Goal: Use online tool/utility: Use online tool/utility

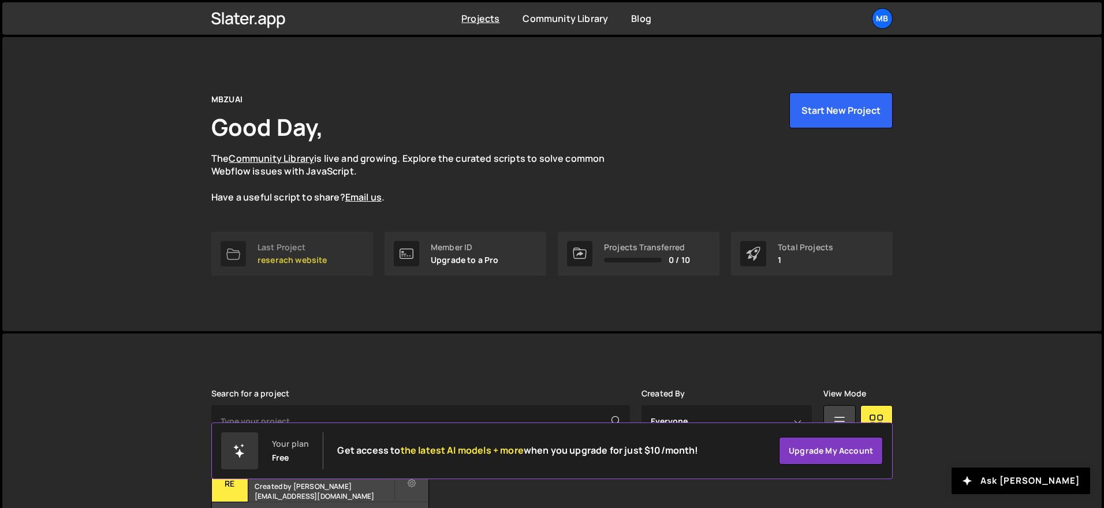
click at [318, 252] on div "Last Project reserach website" at bounding box center [293, 254] width 70 height 22
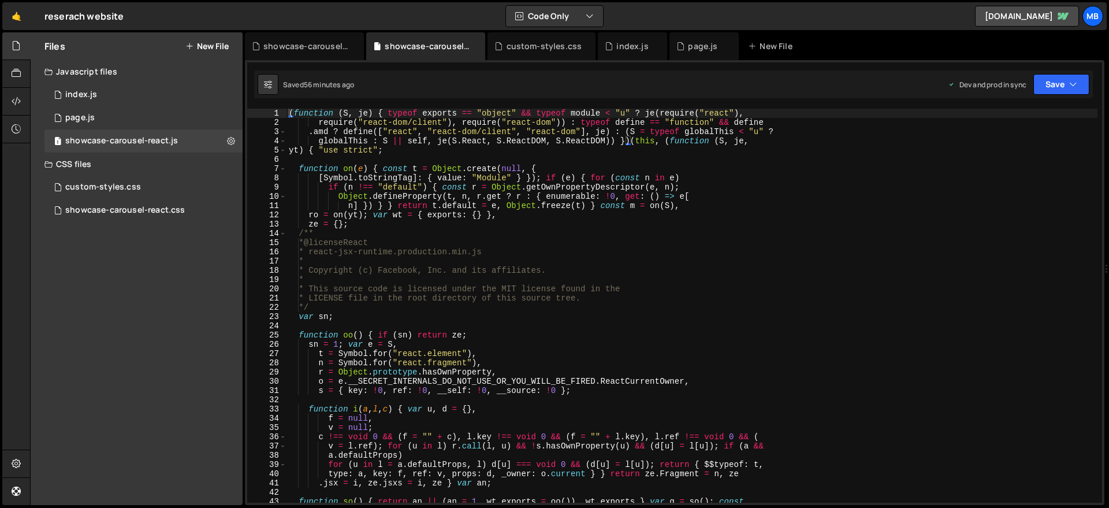
click at [546, 212] on div "( function ( S , je ) { typeof exports == "object" && typeof module < "u" ? je …" at bounding box center [691, 315] width 811 height 412
type textarea "window.initCarousel = Zr, window.MyCarousel = { init: Zr } }));"
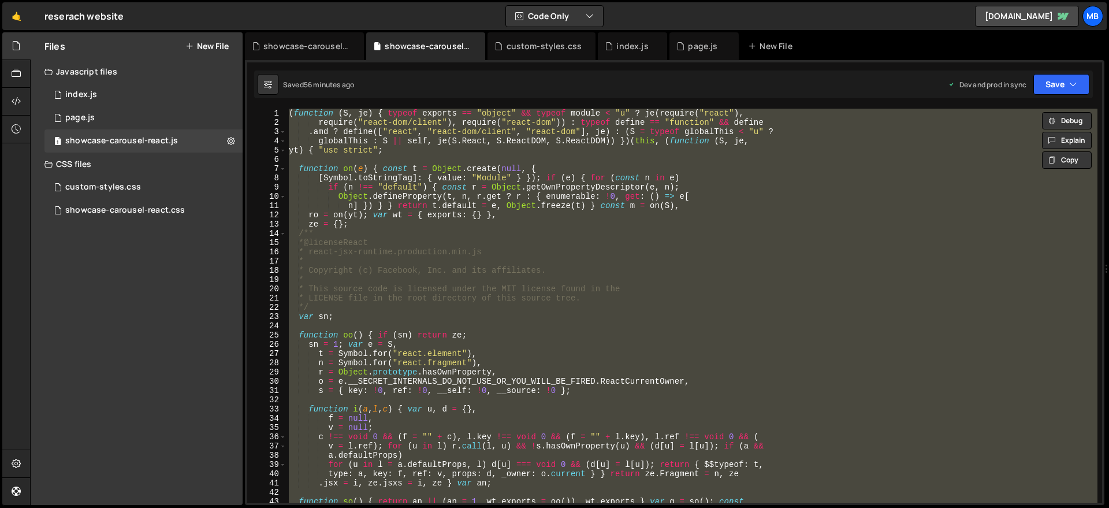
paste textarea
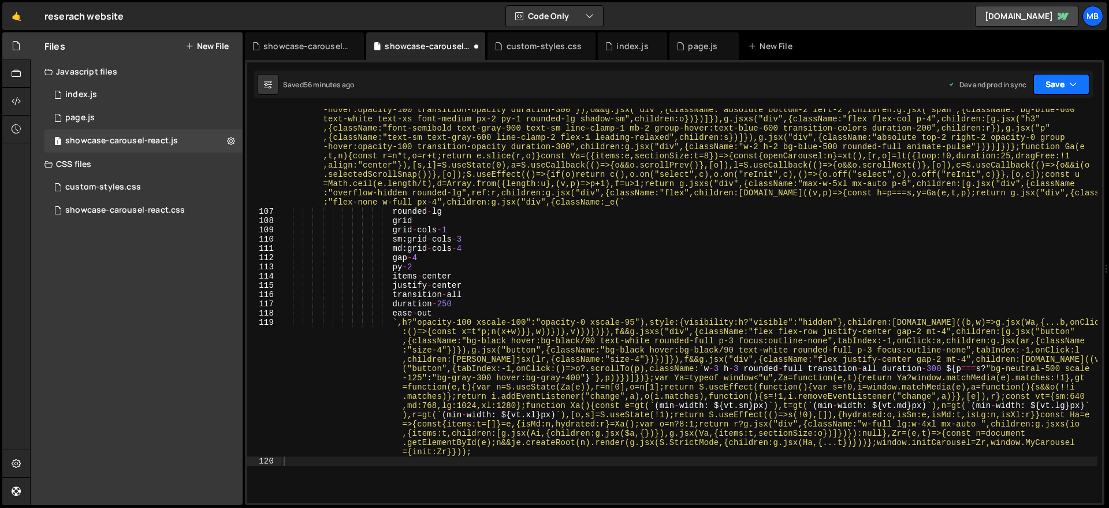
click at [1070, 83] on icon "button" at bounding box center [1073, 85] width 8 height 12
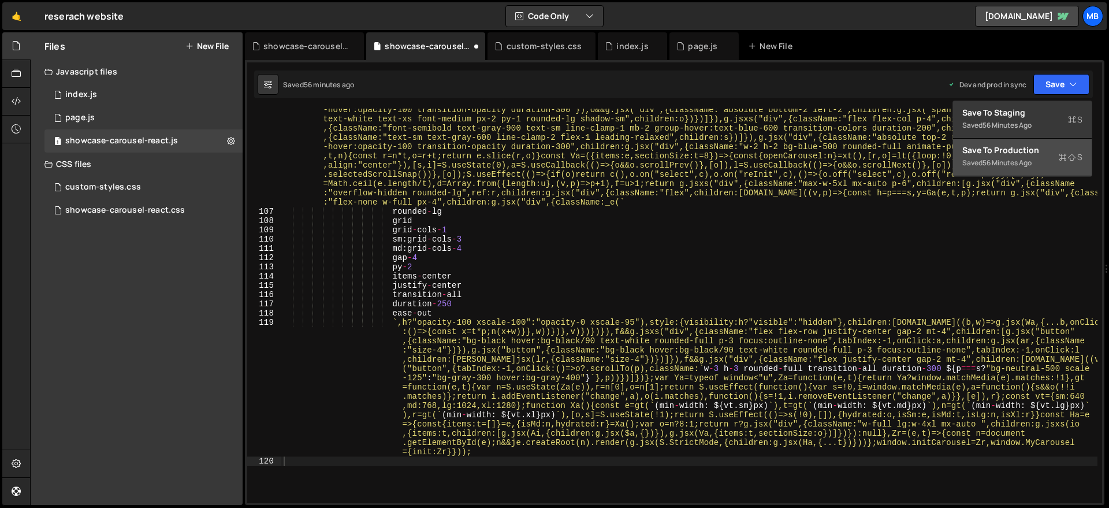
click at [1042, 158] on div "Saved 56 minutes ago" at bounding box center [1022, 163] width 120 height 14
